Goal: Transaction & Acquisition: Download file/media

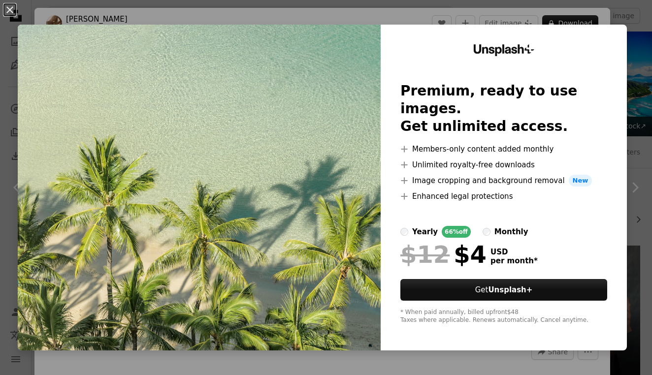
scroll to position [1387, 0]
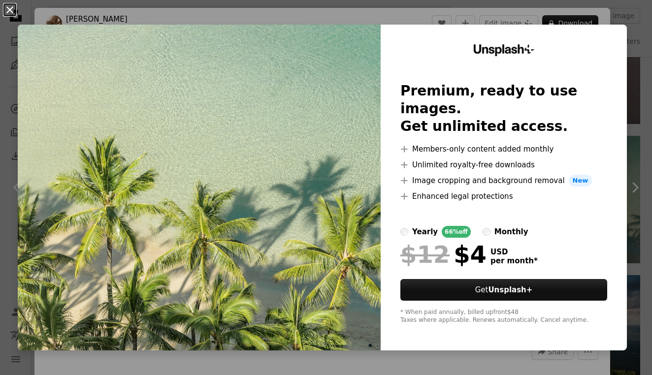
click at [12, 16] on button "An X shape" at bounding box center [10, 10] width 12 height 12
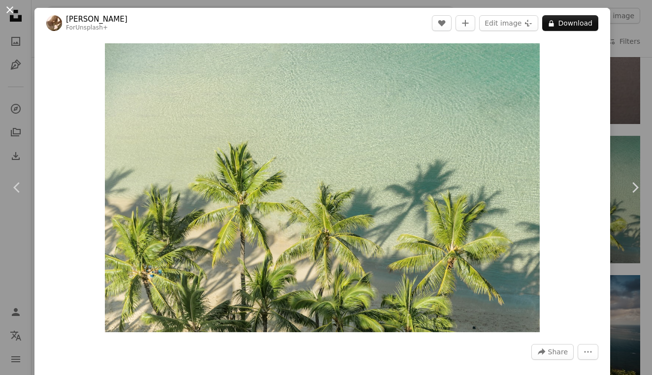
click at [14, 13] on button "An X shape" at bounding box center [10, 10] width 12 height 12
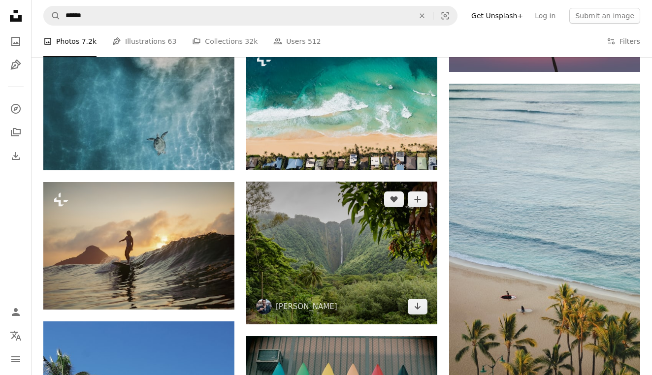
scroll to position [1920, 0]
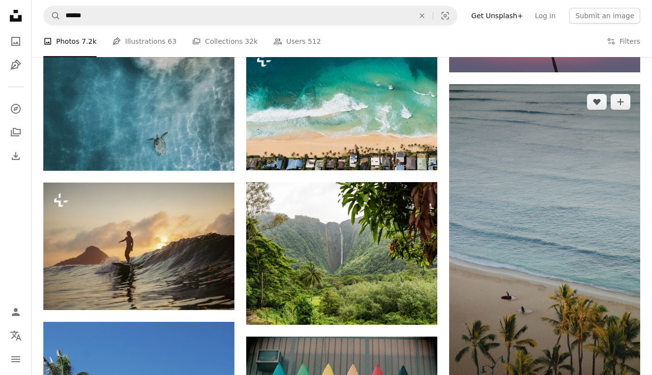
click at [518, 199] on img at bounding box center [544, 242] width 191 height 317
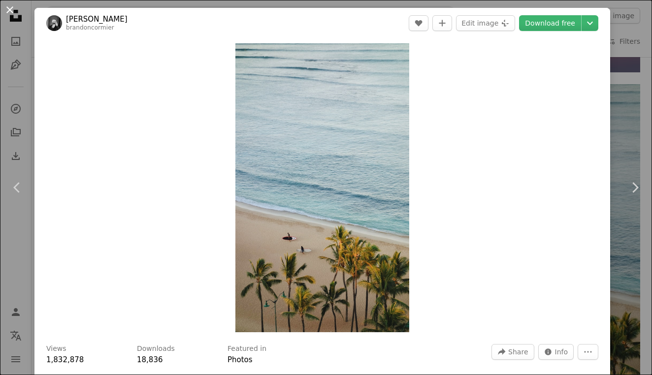
click at [15, 12] on button "An X shape" at bounding box center [10, 10] width 12 height 12
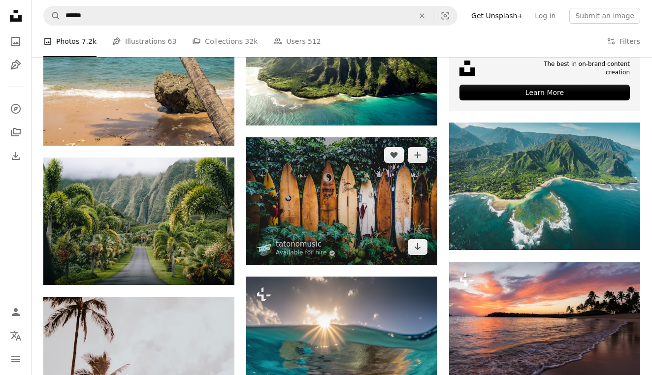
scroll to position [359, 0]
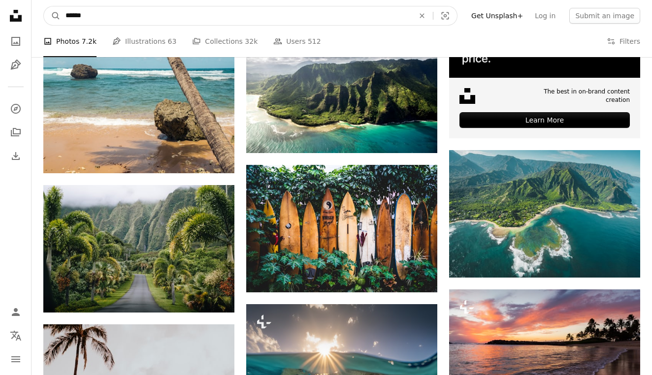
click at [303, 14] on input "******" at bounding box center [236, 15] width 351 height 19
click at [302, 14] on input "******" at bounding box center [236, 15] width 351 height 19
type input "*"
type input "**********"
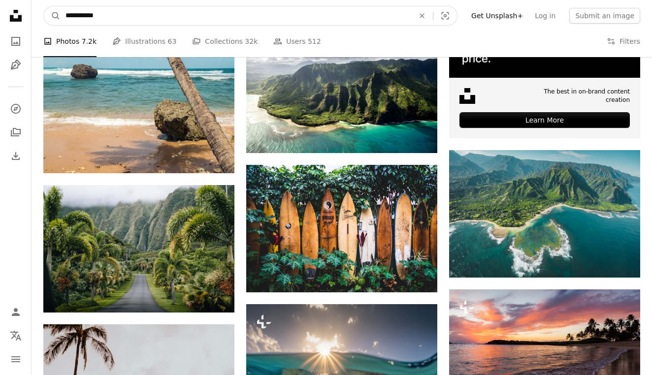
click at [52, 16] on button "A magnifying glass" at bounding box center [52, 15] width 17 height 19
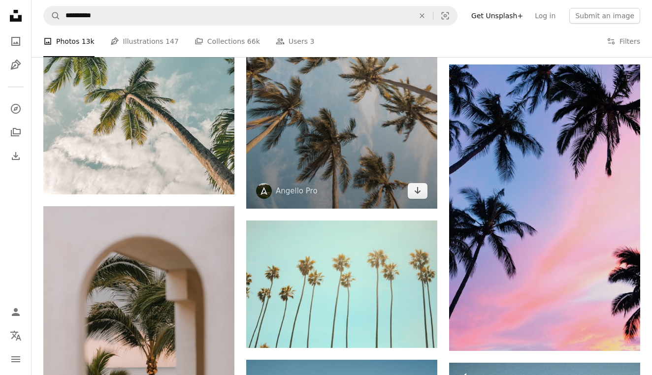
scroll to position [786, 0]
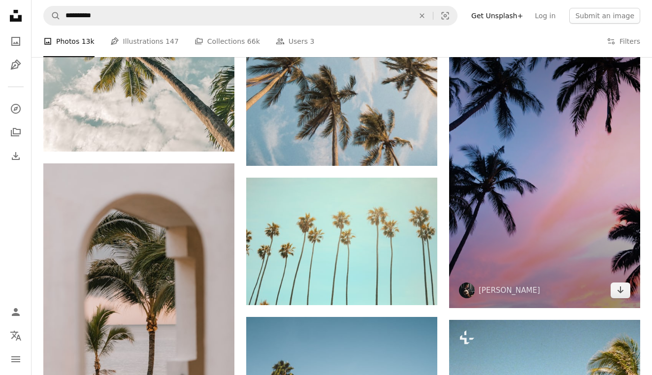
click at [505, 152] on img at bounding box center [544, 165] width 191 height 287
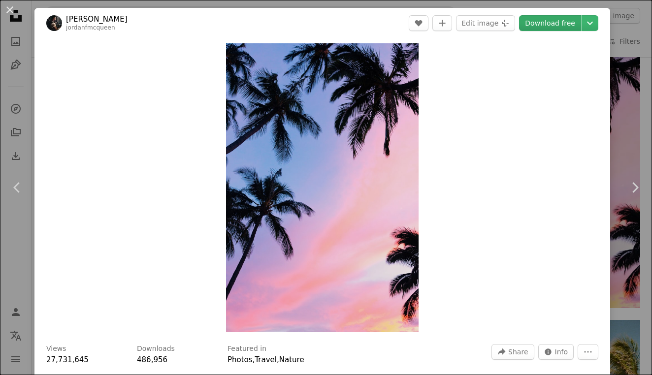
click at [560, 23] on link "Download free" at bounding box center [550, 23] width 62 height 16
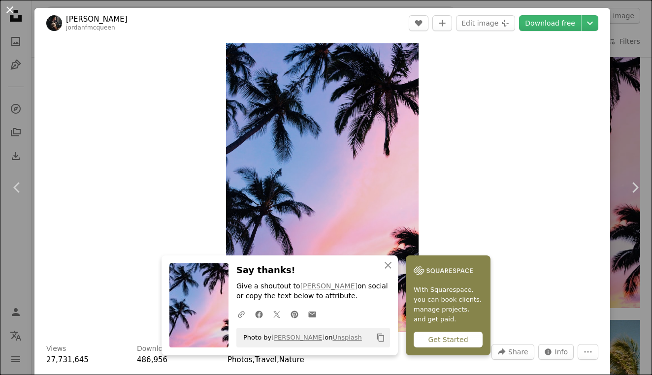
click at [13, 10] on button "An X shape" at bounding box center [10, 10] width 12 height 12
